Goal: Task Accomplishment & Management: Manage account settings

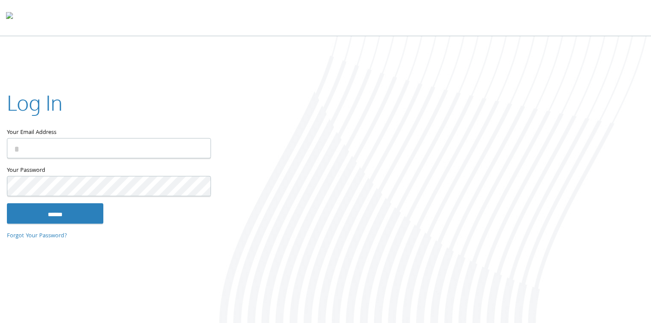
click at [66, 148] on input "Your Email Address" at bounding box center [109, 148] width 204 height 20
type input "**********"
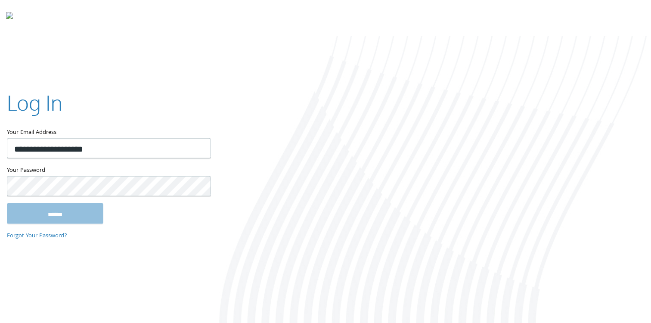
click at [7, 203] on input "******" at bounding box center [55, 213] width 96 height 21
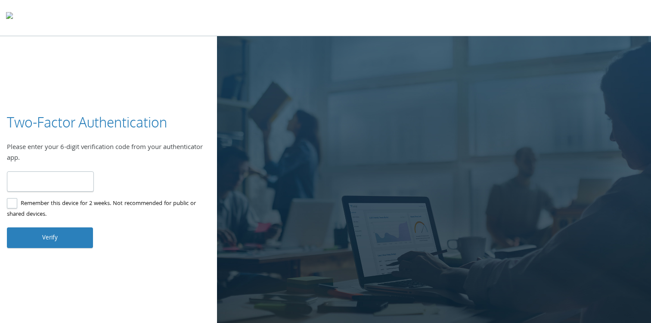
type input "******"
